Goal: Transaction & Acquisition: Purchase product/service

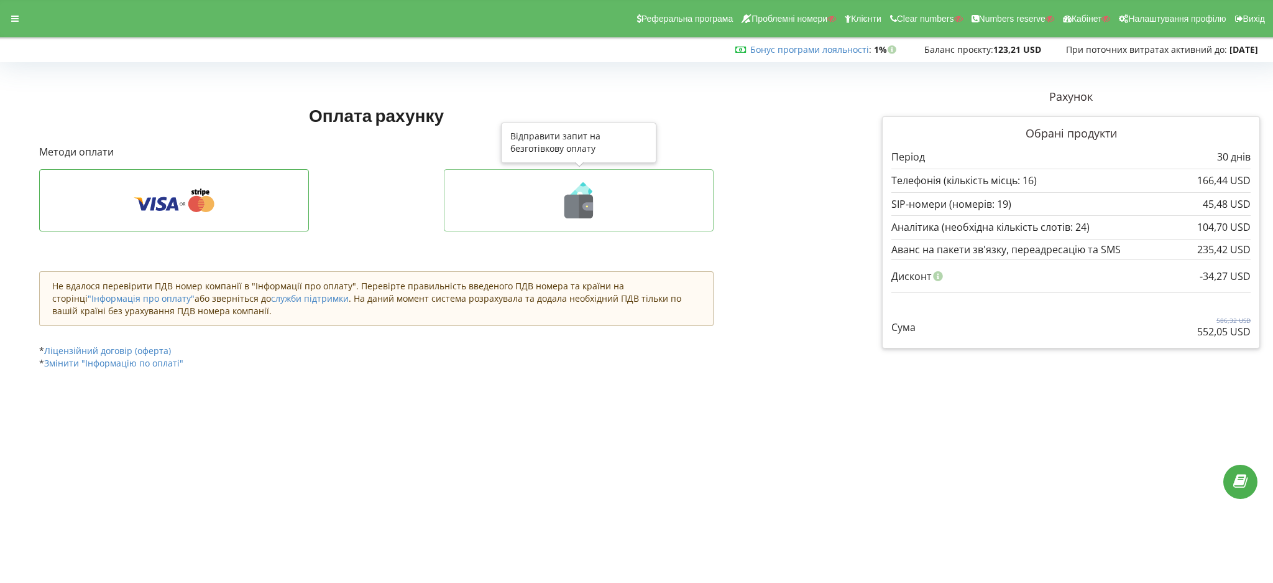
click at [579, 207] on icon at bounding box center [586, 207] width 14 height 24
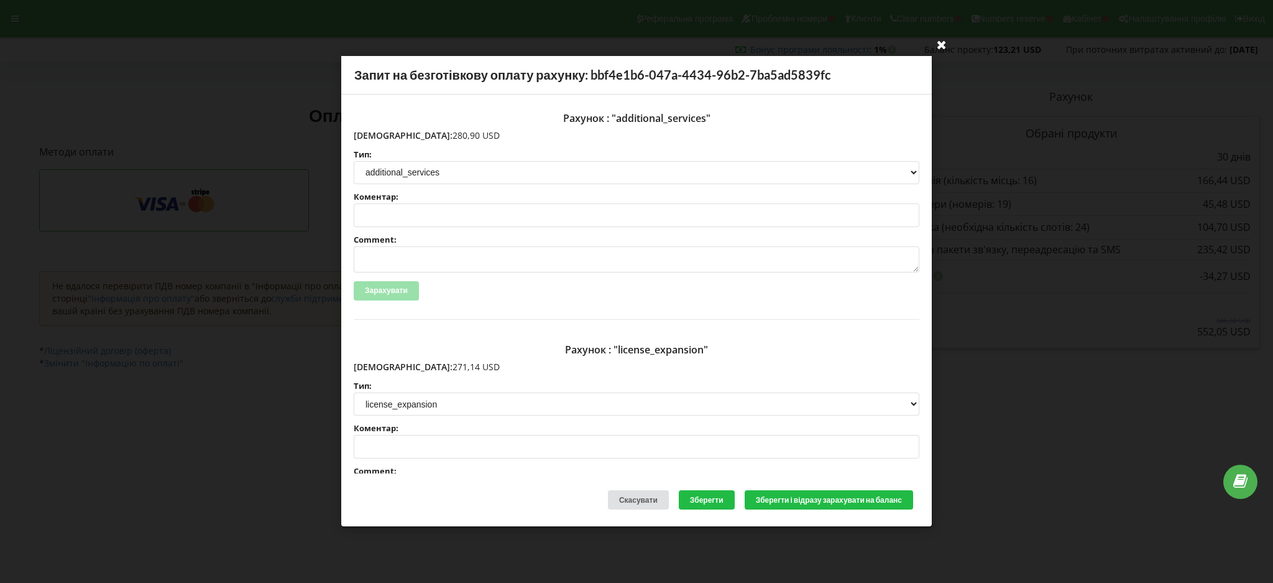
click at [940, 41] on icon at bounding box center [942, 44] width 20 height 20
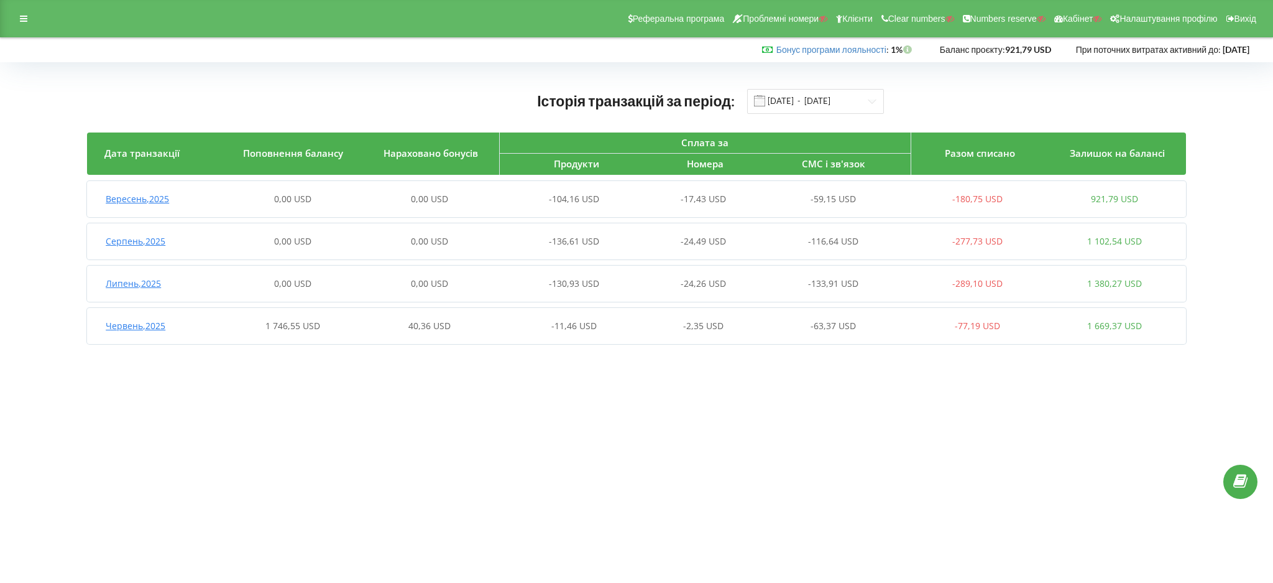
click at [156, 320] on span "Червень , 2025" at bounding box center [136, 326] width 60 height 12
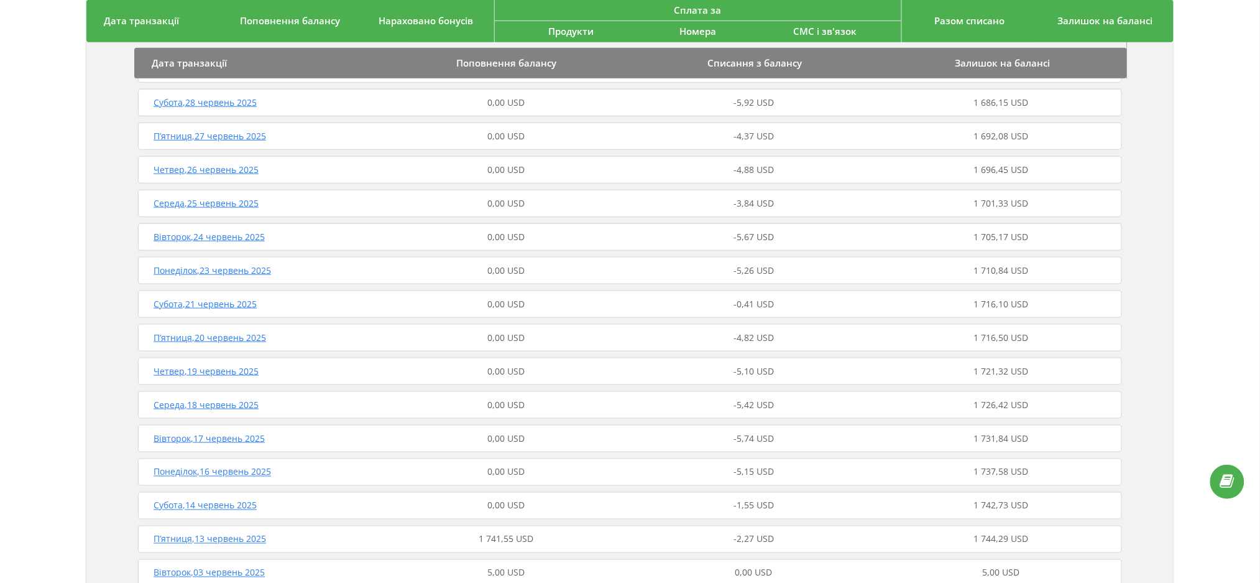
scroll to position [450, 0]
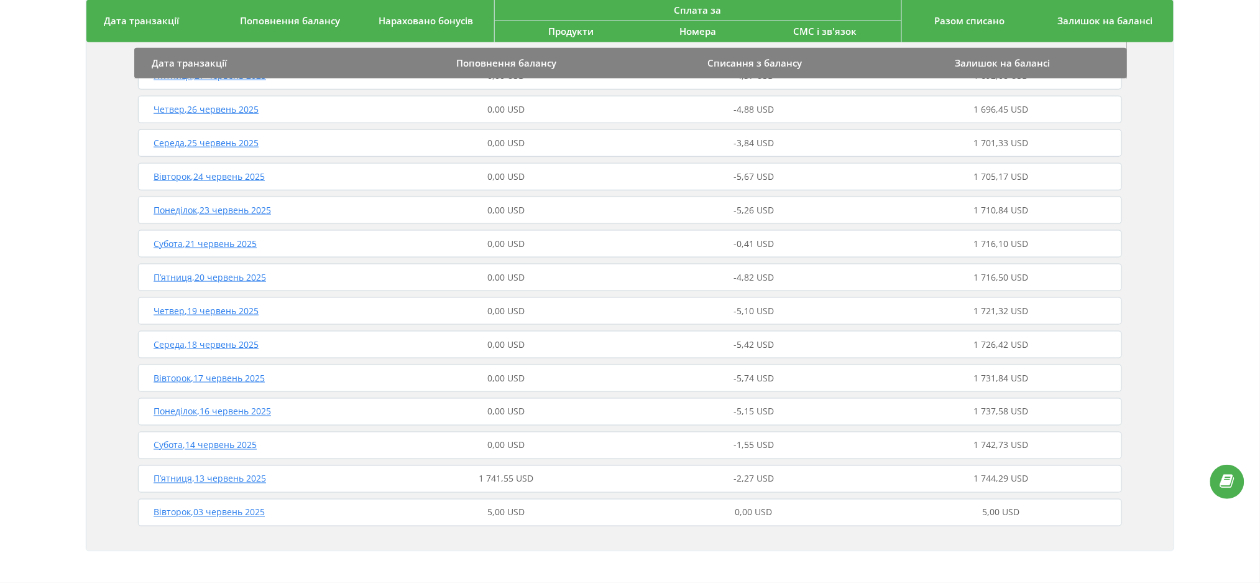
click at [222, 482] on span "П’ятниця , 13 червень 2025" at bounding box center [210, 479] width 113 height 12
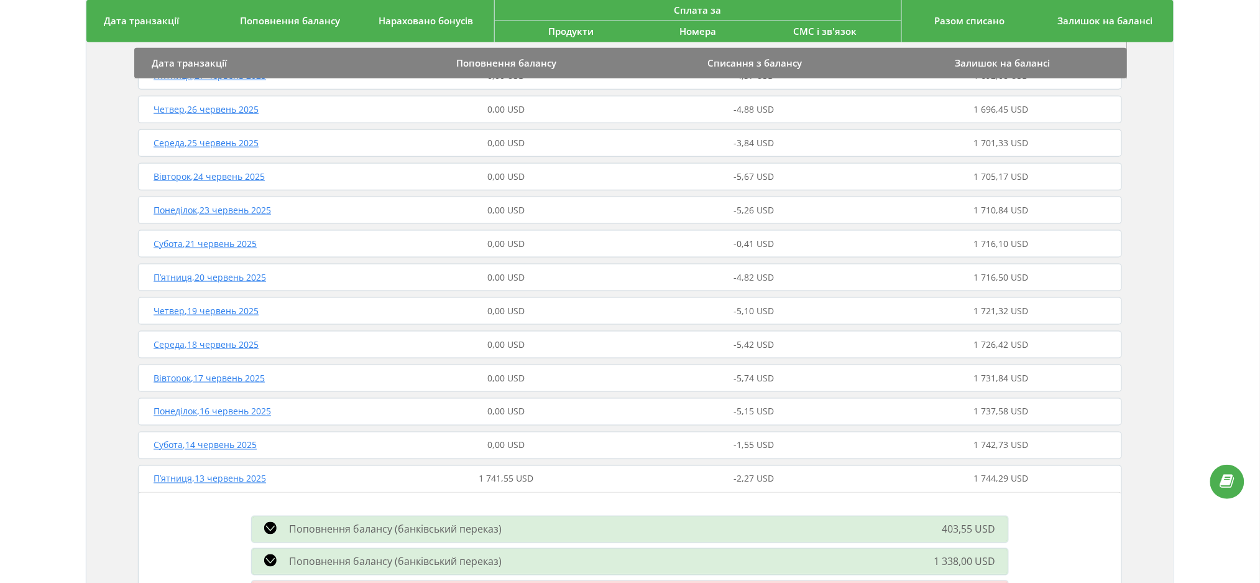
scroll to position [579, 0]
